Goal: Consume media (video, audio)

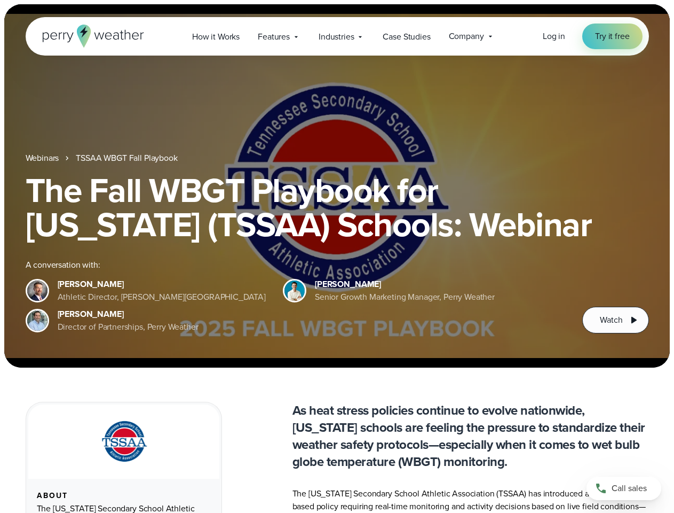
click at [337, 256] on div "The Fall WBGT Playbook for [US_STATE] (TSSAA) Schools: Webinar A conversation w…" at bounding box center [338, 253] width 624 height 160
click at [337, 36] on span "Industries" at bounding box center [336, 36] width 35 height 13
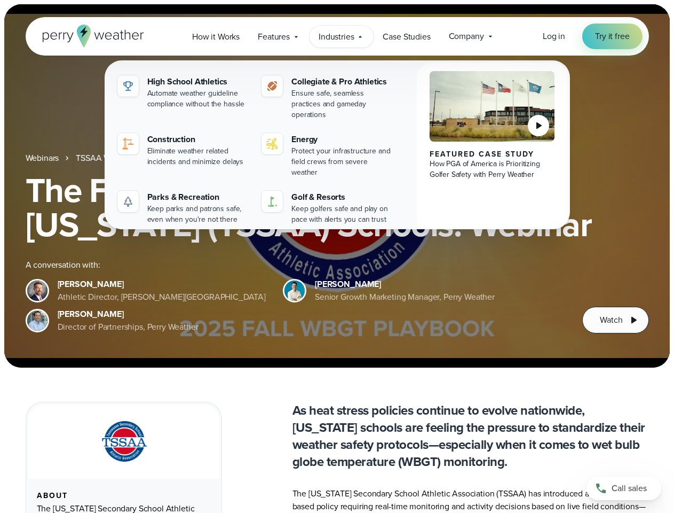
click at [337, 186] on h1 "The Fall WBGT Playbook for [US_STATE] (TSSAA) Schools: Webinar" at bounding box center [338, 207] width 624 height 68
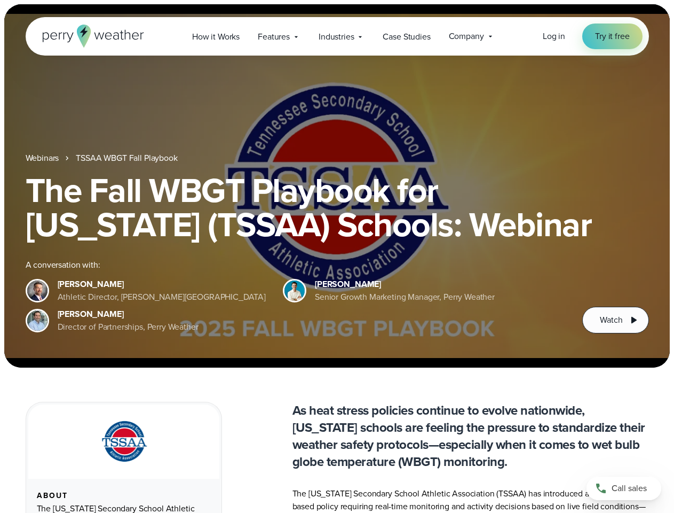
click at [128, 158] on link "TSSAA WBGT Fall Playbook" at bounding box center [126, 158] width 101 height 13
click at [616, 320] on span "Watch" at bounding box center [611, 319] width 22 height 13
